Goal: Find specific page/section

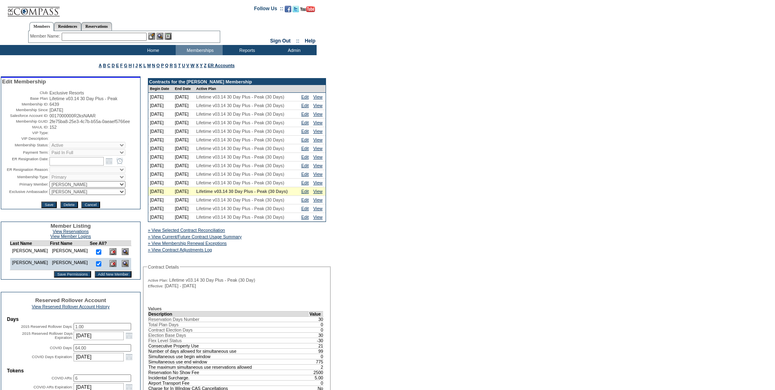
click at [75, 124] on span "2fe75ba8-25e3-4c7b-b55a-0aeaef5766ee" at bounding box center [89, 121] width 80 height 5
drag, startPoint x: 78, startPoint y: 132, endPoint x: 46, endPoint y: 127, distance: 31.9
click at [46, 124] on tr "Membership GUID: 2fe75ba8-25e3-4c7b-b55a-0aeaef5766ee" at bounding box center [70, 121] width 137 height 5
drag, startPoint x: 46, startPoint y: 127, endPoint x: 65, endPoint y: 126, distance: 18.8
click at [59, 124] on span "2fe75ba8-25e3-4c7b-b55a-0aeaef5766ee" at bounding box center [89, 121] width 80 height 5
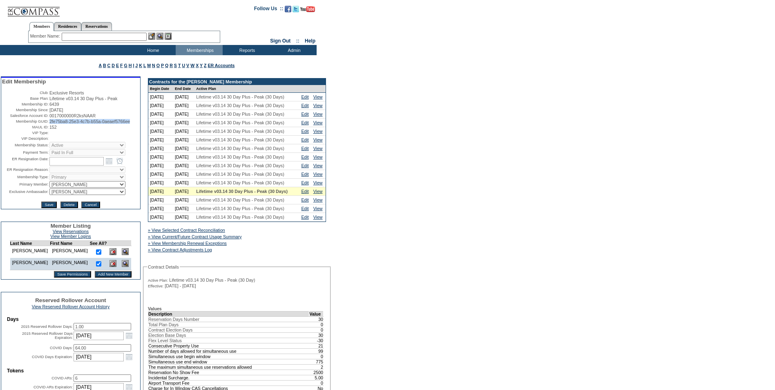
drag, startPoint x: 85, startPoint y: 130, endPoint x: 49, endPoint y: 127, distance: 35.7
click at [49, 124] on td "2fe75ba8-25e3-4c7b-b55a-0aeaef5766ee" at bounding box center [94, 121] width 90 height 5
copy span "2fe75ba8-25e3-4c7b-b55a-0aeaef5766ee"
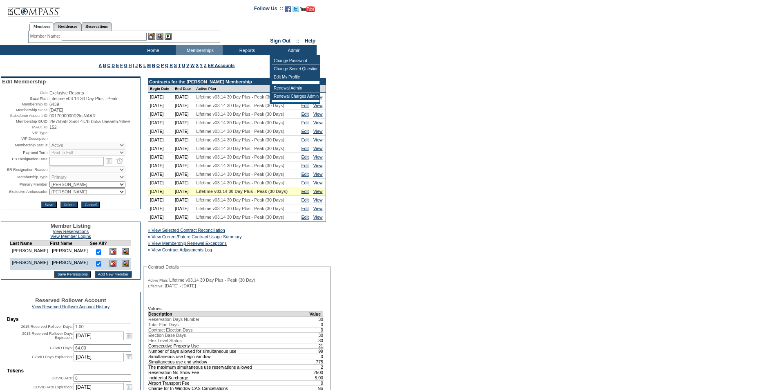
click at [88, 38] on input "text" at bounding box center [104, 37] width 85 height 8
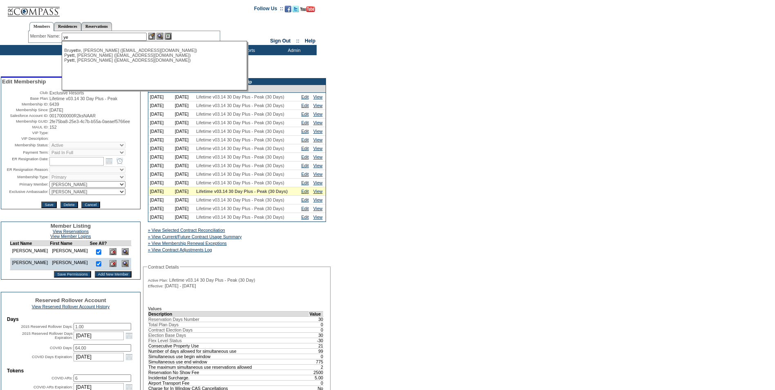
type input "y"
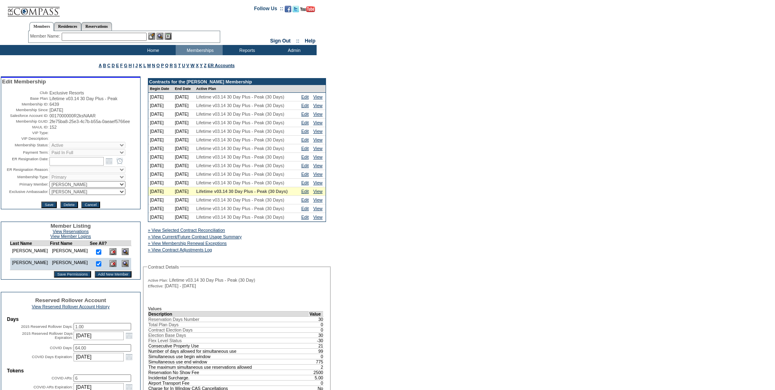
click at [76, 34] on input "text" at bounding box center [104, 37] width 85 height 8
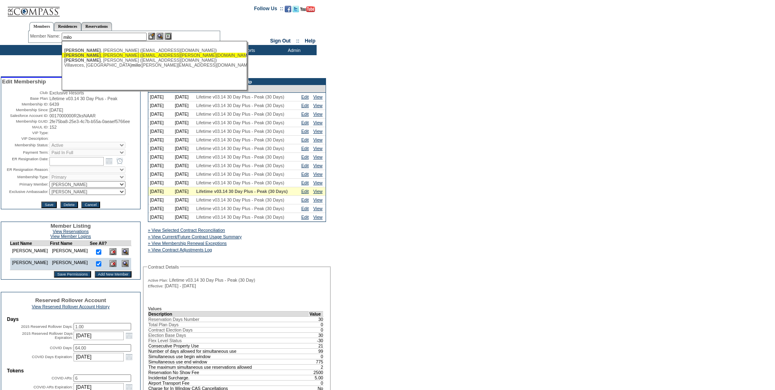
click at [103, 55] on div "[PERSON_NAME] ([EMAIL_ADDRESS][PERSON_NAME][DOMAIN_NAME])" at bounding box center [154, 55] width 180 height 5
type input "[PERSON_NAME] ([EMAIL_ADDRESS][PERSON_NAME][DOMAIN_NAME])"
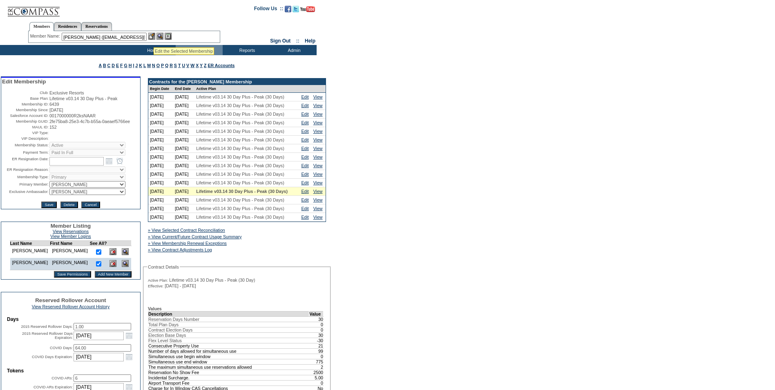
click at [152, 37] on img at bounding box center [151, 36] width 7 height 7
